Goal: Transaction & Acquisition: Subscribe to service/newsletter

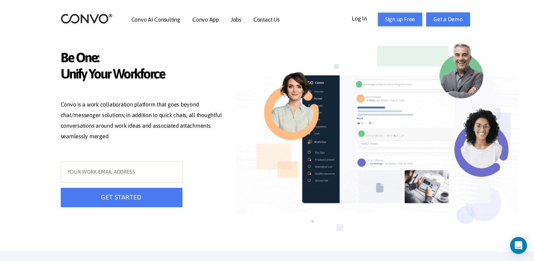
click at [398, 25] on link "Sign up Free" at bounding box center [400, 19] width 45 height 14
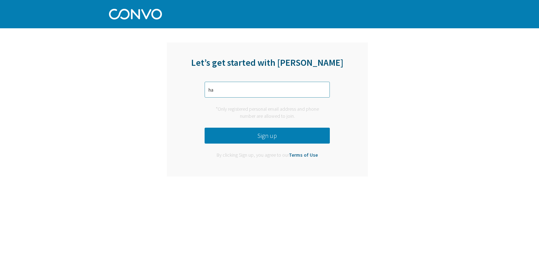
type input "[EMAIL_ADDRESS][DOMAIN_NAME]"
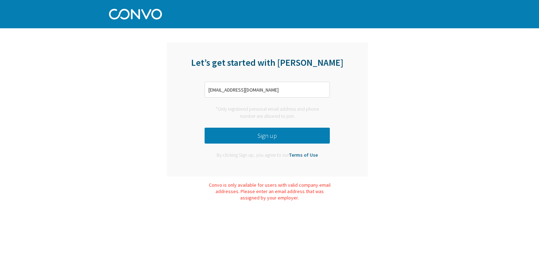
click at [283, 135] on button "Sign up" at bounding box center [267, 135] width 125 height 16
click at [118, 19] on img at bounding box center [135, 13] width 53 height 12
